Goal: Task Accomplishment & Management: Use online tool/utility

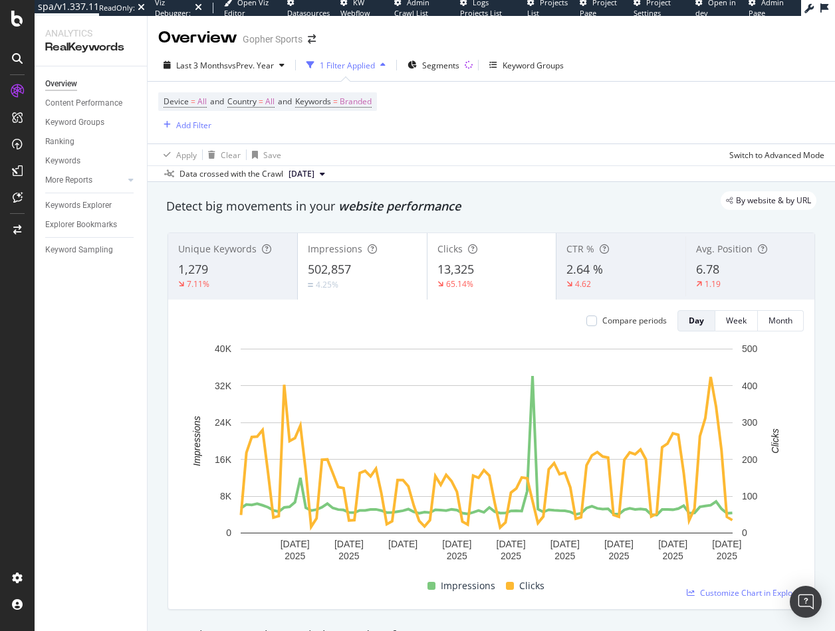
drag, startPoint x: 154, startPoint y: 366, endPoint x: 265, endPoint y: 318, distance: 121.1
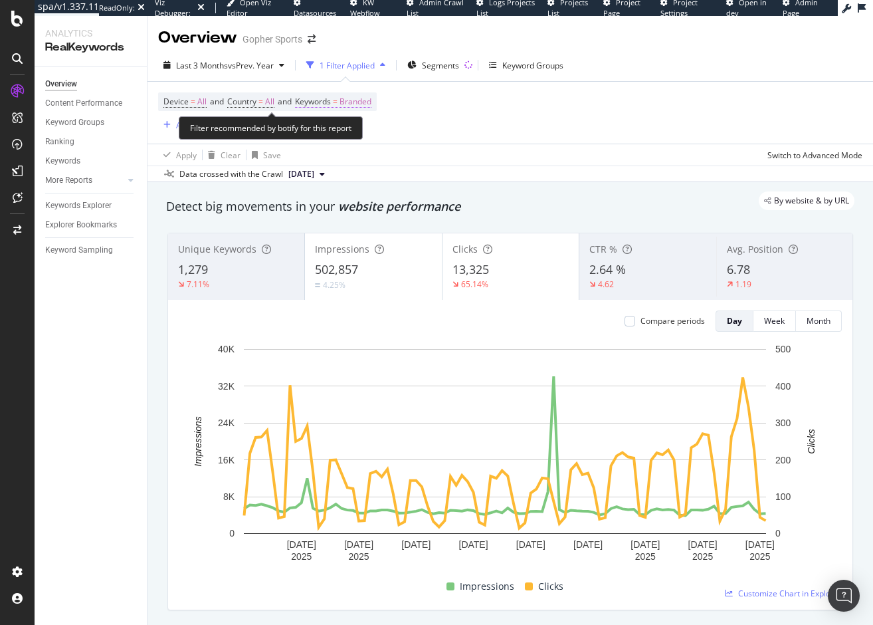
click at [364, 99] on span "Branded" at bounding box center [356, 101] width 32 height 19
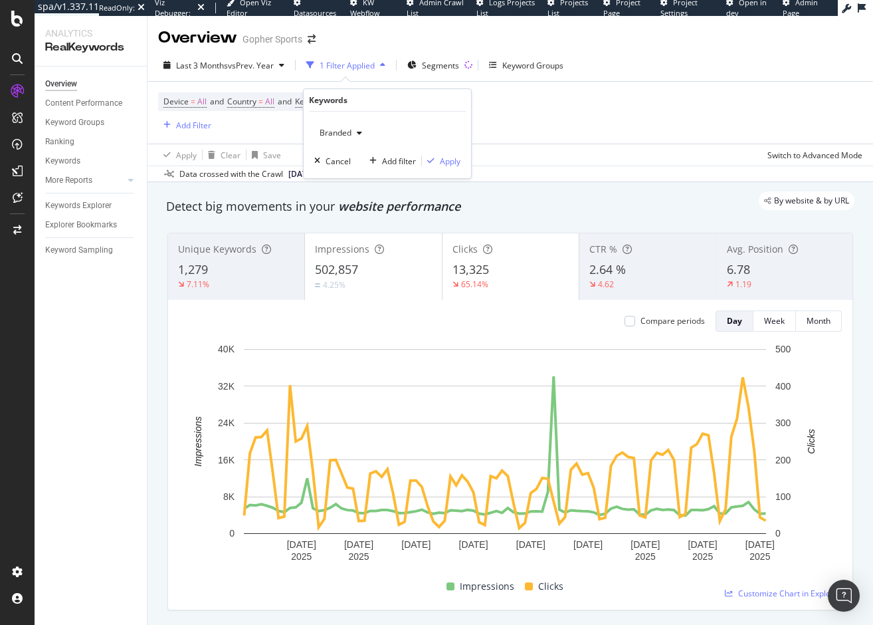
click at [344, 133] on span "Branded" at bounding box center [332, 132] width 37 height 11
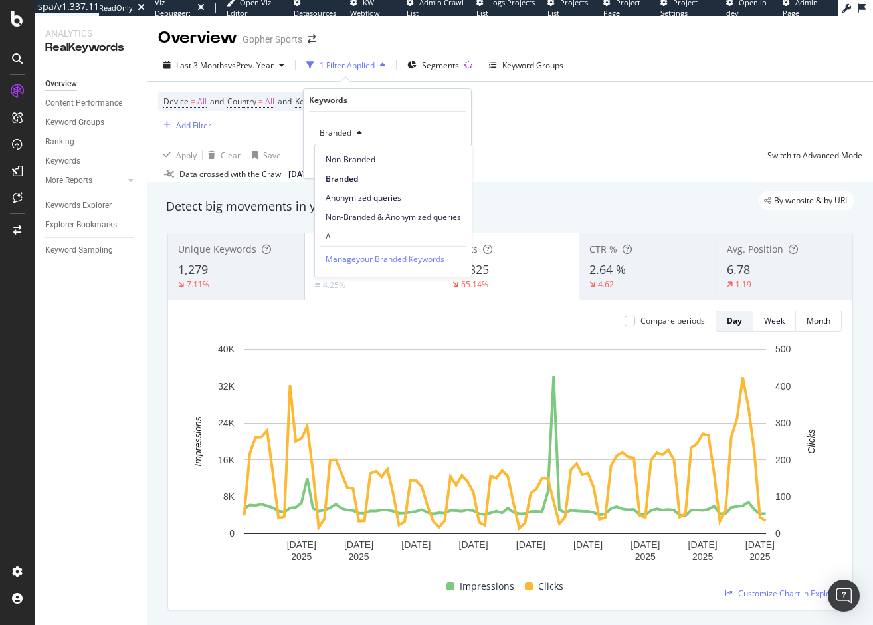
click at [330, 235] on span "All" at bounding box center [394, 237] width 136 height 12
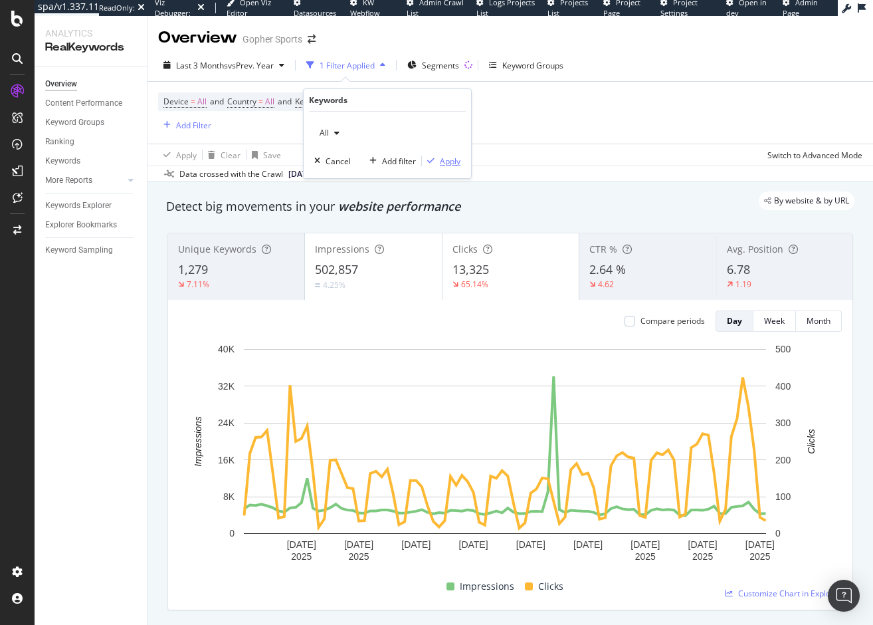
click at [449, 162] on div "Apply" at bounding box center [450, 160] width 21 height 11
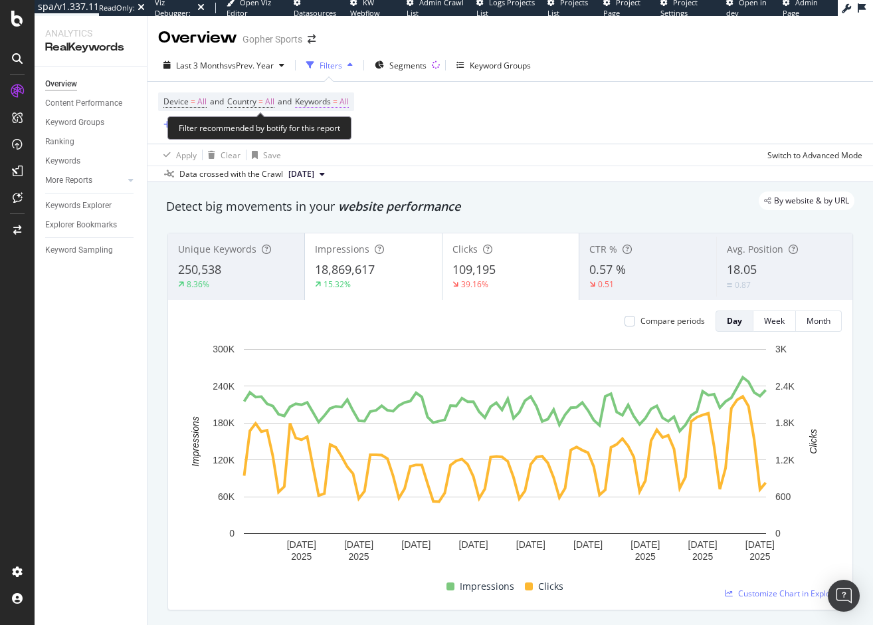
click at [349, 102] on span "All" at bounding box center [344, 101] width 9 height 19
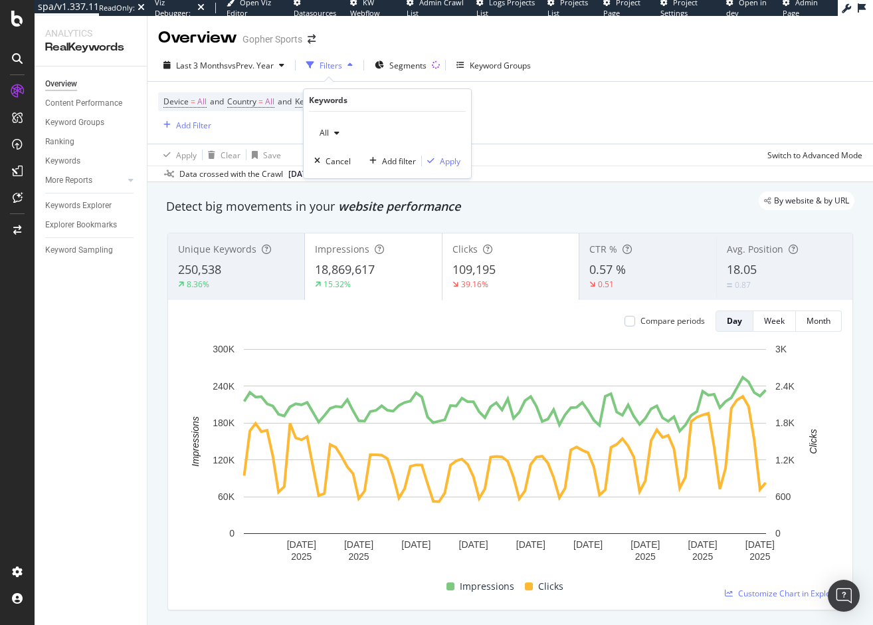
click at [338, 133] on icon "button" at bounding box center [336, 133] width 5 height 8
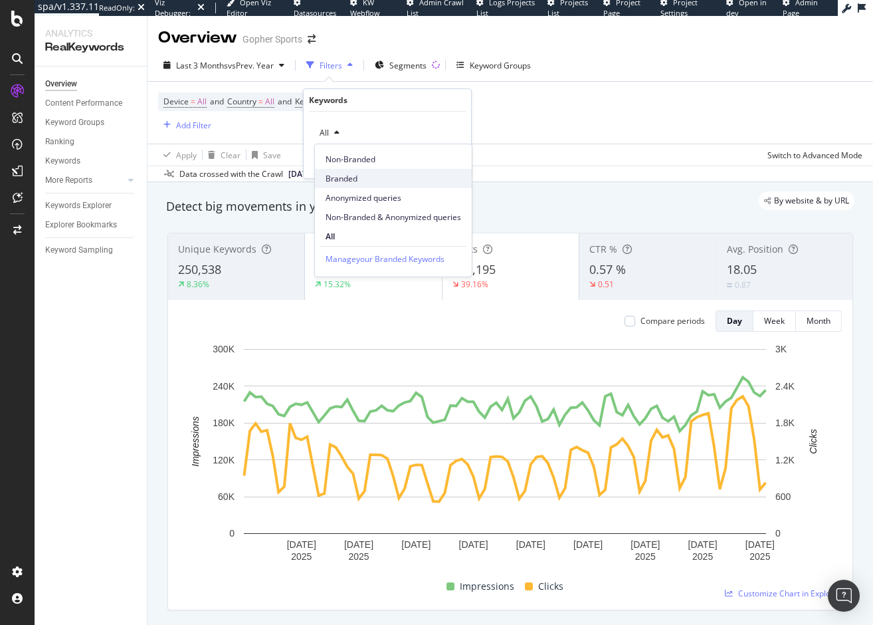
click at [335, 174] on span "Branded" at bounding box center [394, 179] width 136 height 12
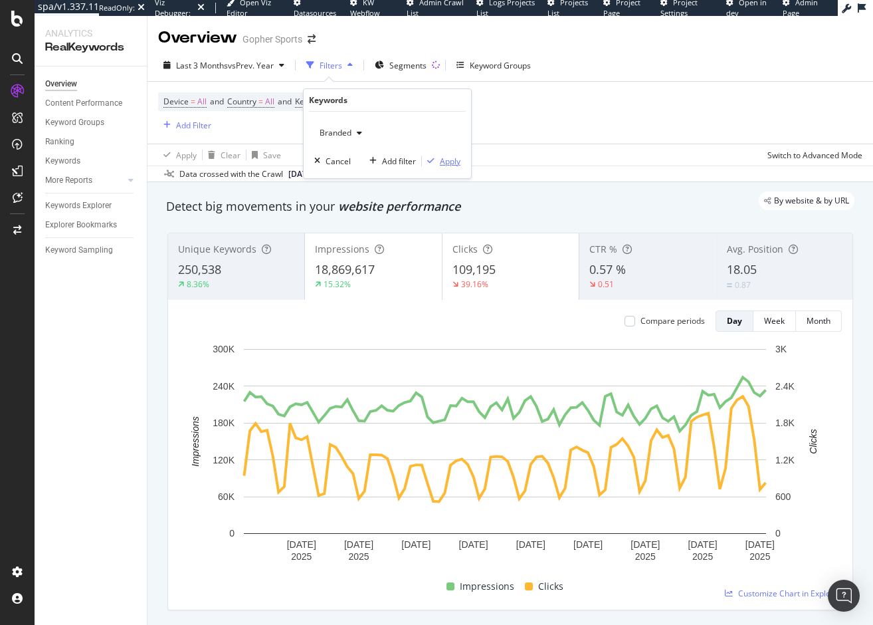
click at [451, 163] on div "Apply" at bounding box center [450, 160] width 21 height 11
